Goal: Information Seeking & Learning: Learn about a topic

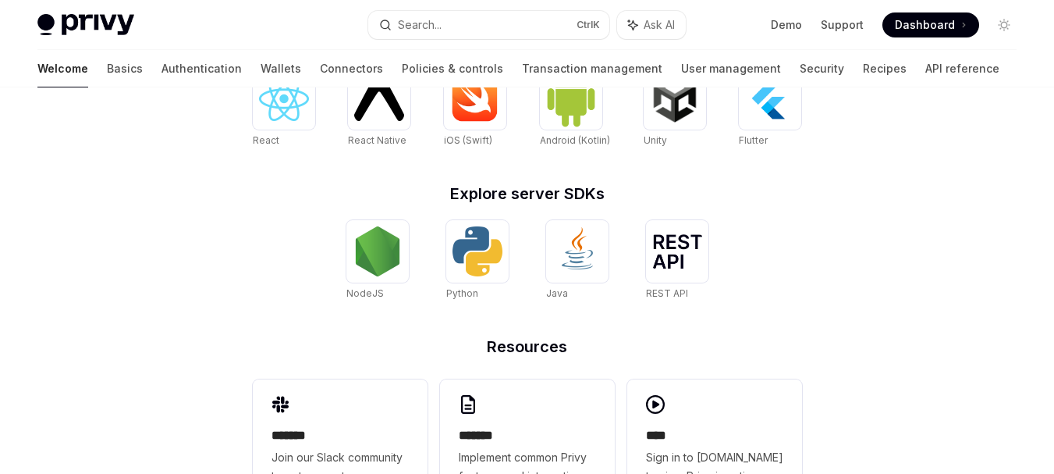
scroll to position [767, 0]
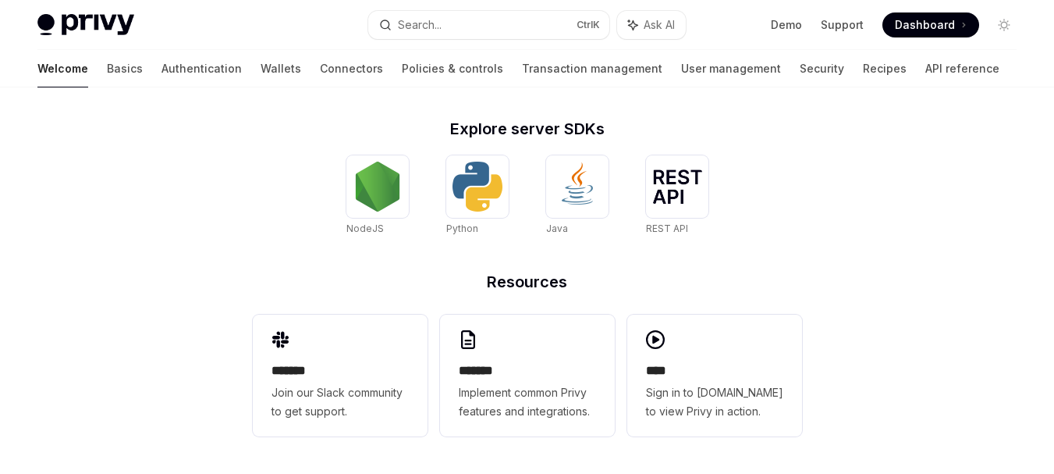
click at [960, 18] on span at bounding box center [930, 24] width 97 height 25
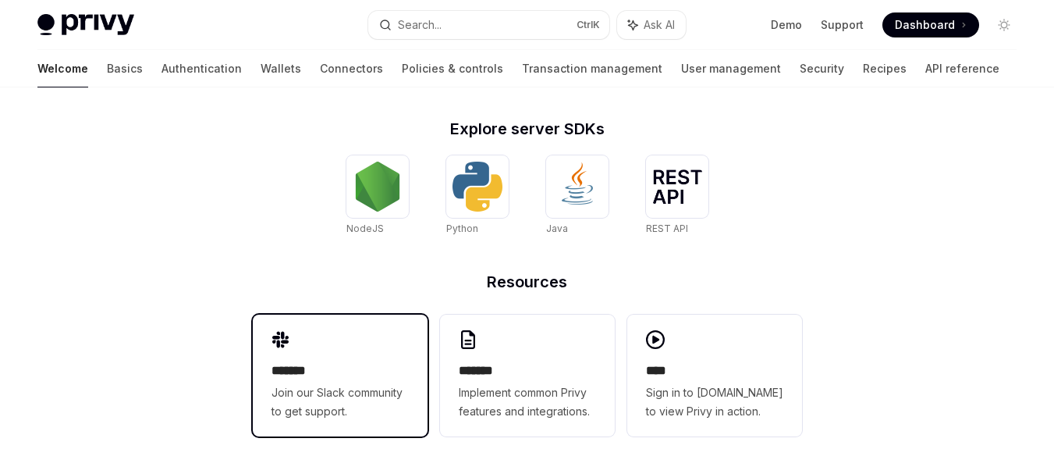
scroll to position [455, 0]
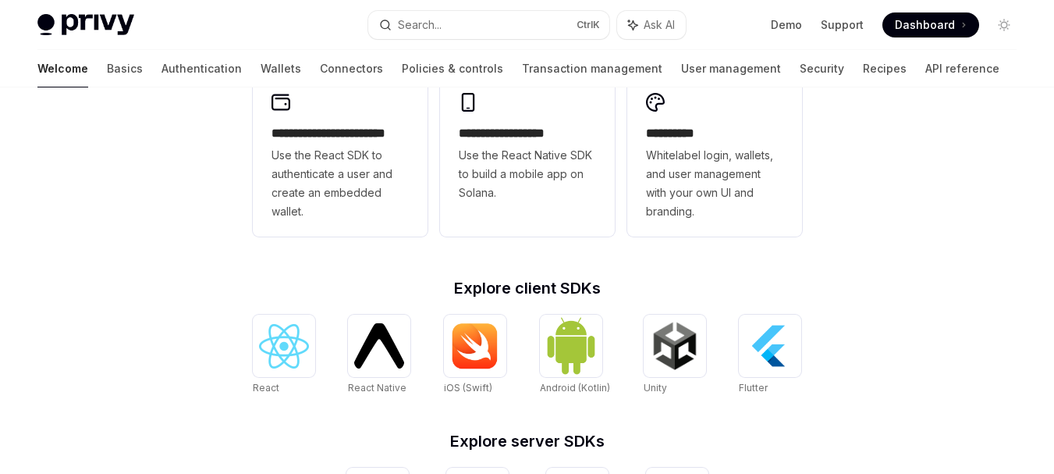
click at [318, 333] on div "React React Native React Native iOS (Swift) Android (Kotlin) Unity Unity Flutter" at bounding box center [527, 354] width 549 height 81
click at [309, 338] on div at bounding box center [284, 345] width 62 height 62
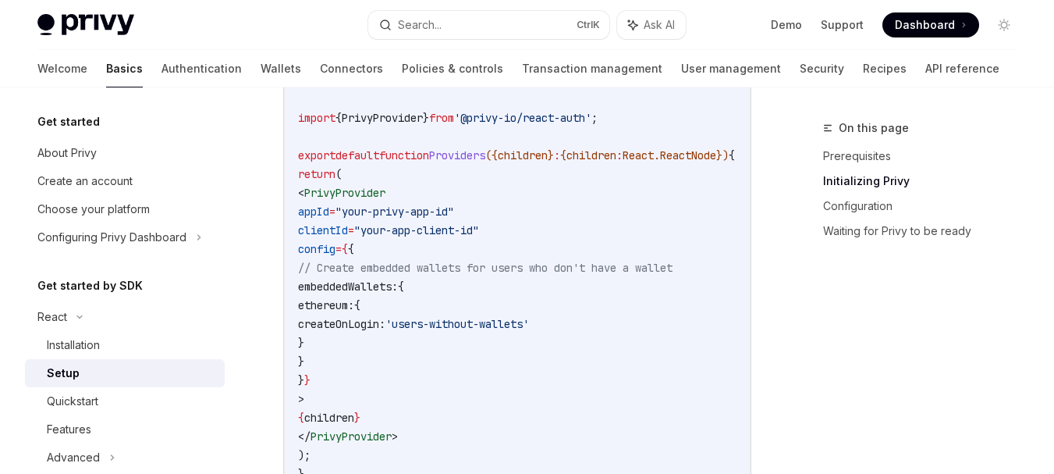
scroll to position [312, 0]
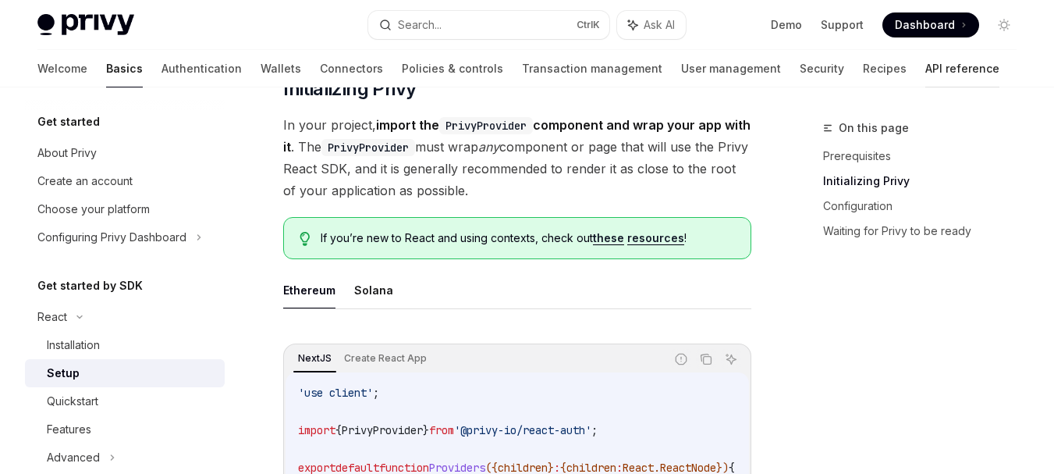
click at [925, 69] on link "API reference" at bounding box center [962, 68] width 74 height 37
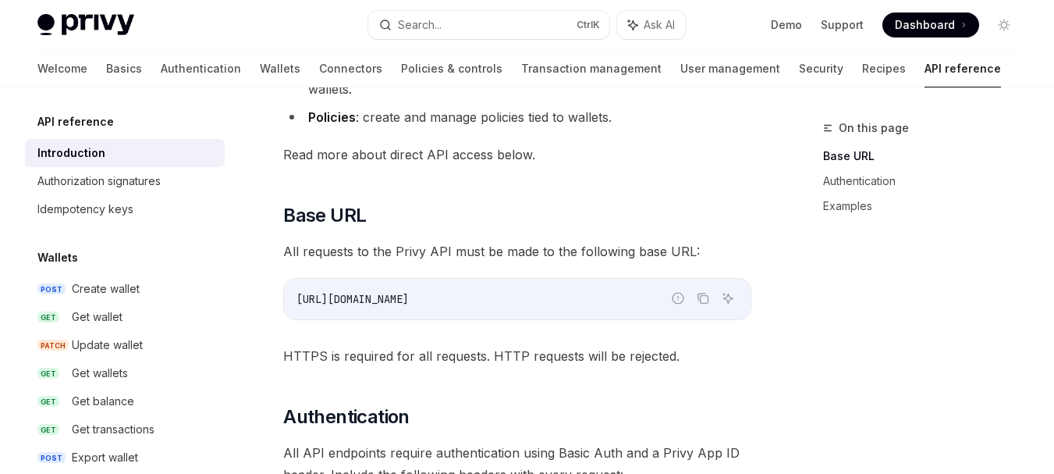
scroll to position [72, 0]
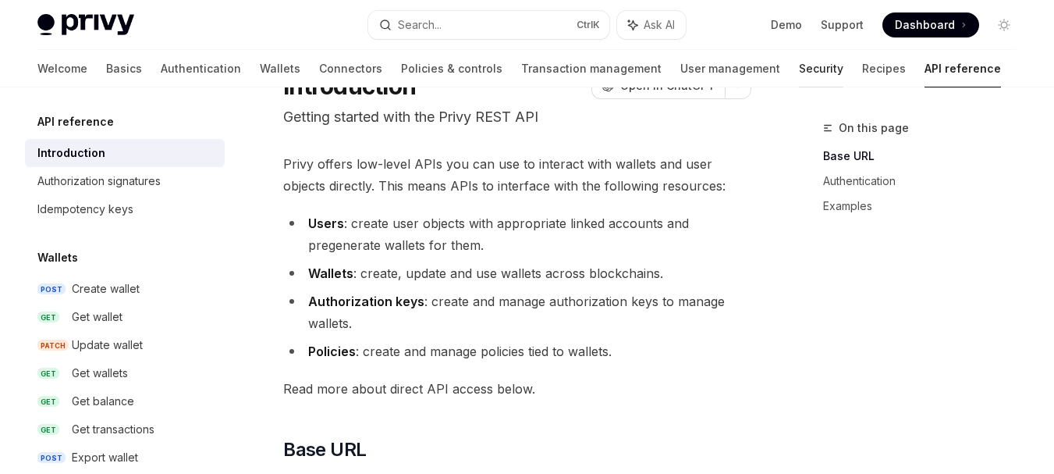
click at [799, 62] on link "Security" at bounding box center [821, 68] width 44 height 37
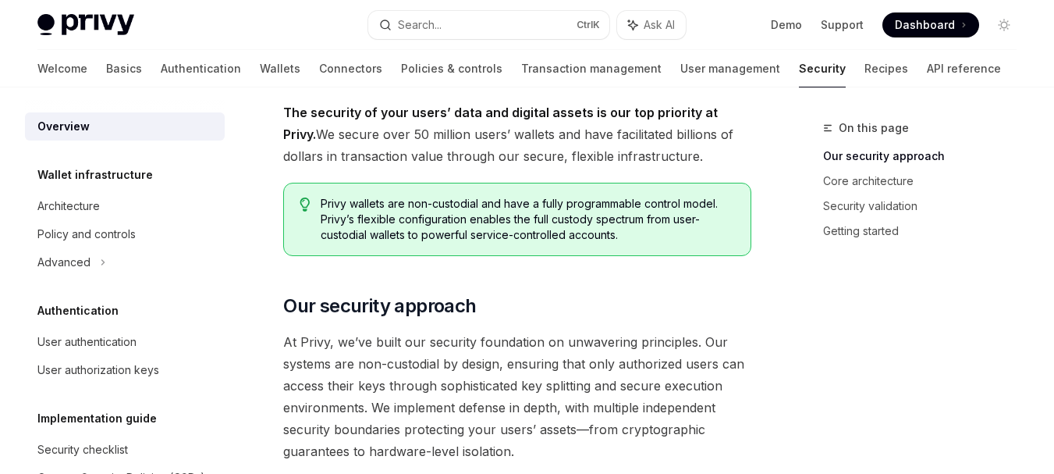
scroll to position [150, 0]
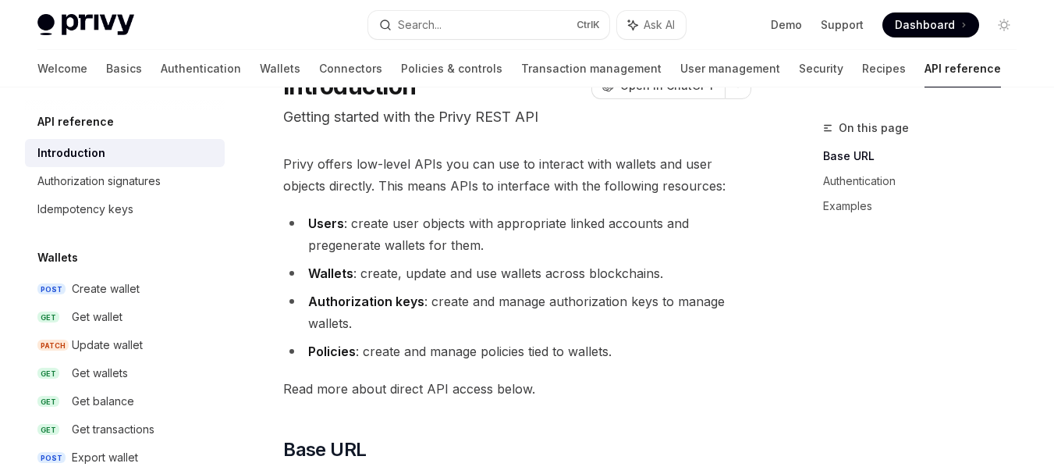
type textarea "*"
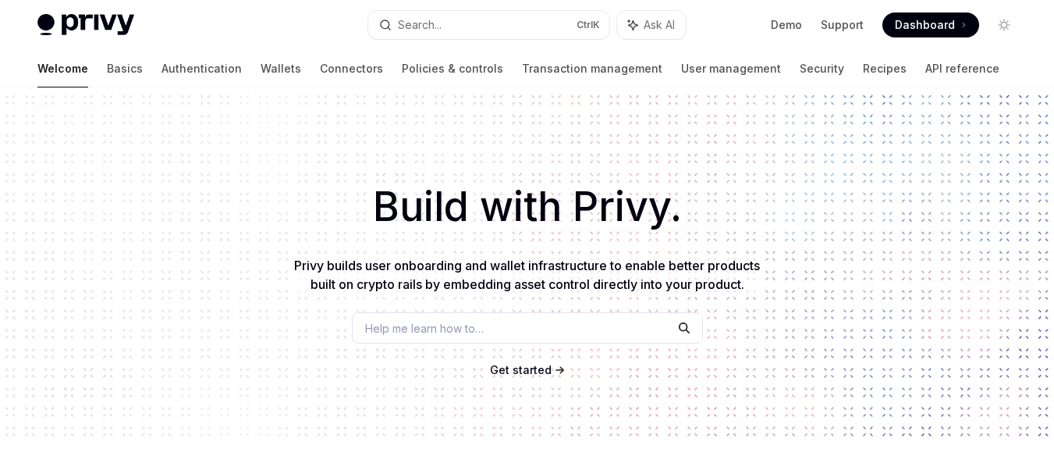
scroll to position [455, 0]
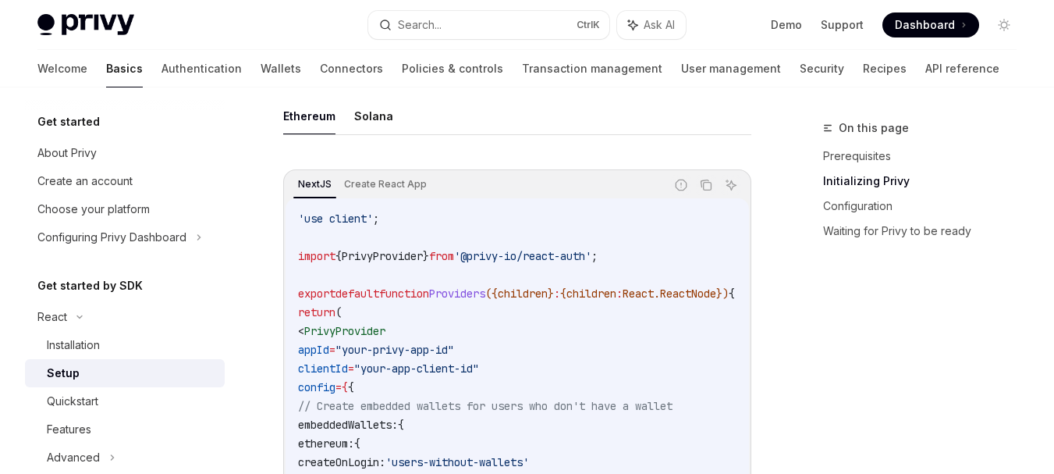
scroll to position [564, 0]
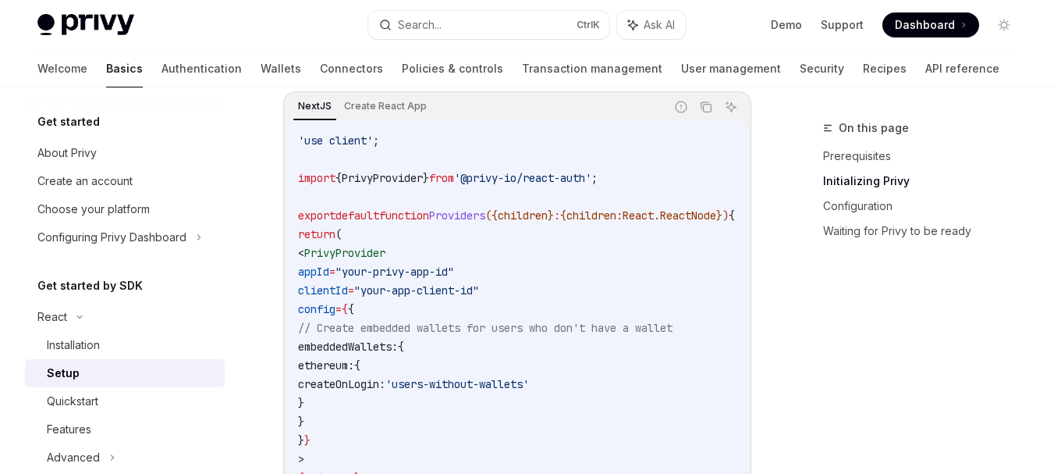
click at [938, 31] on span "Dashboard" at bounding box center [925, 25] width 60 height 16
